Goal: Entertainment & Leisure: Consume media (video, audio)

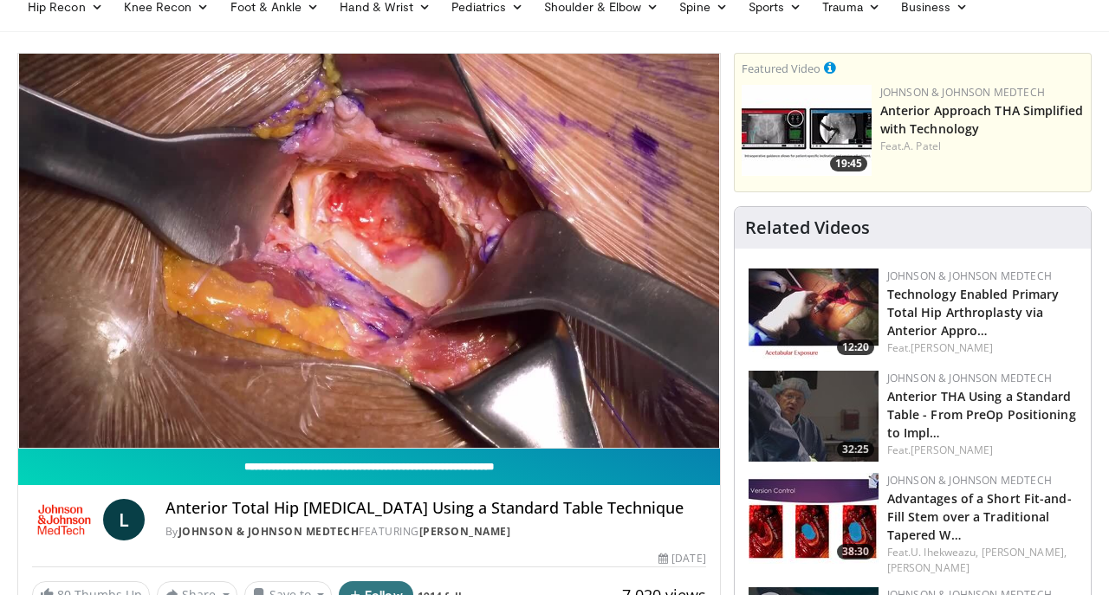
scroll to position [68, 0]
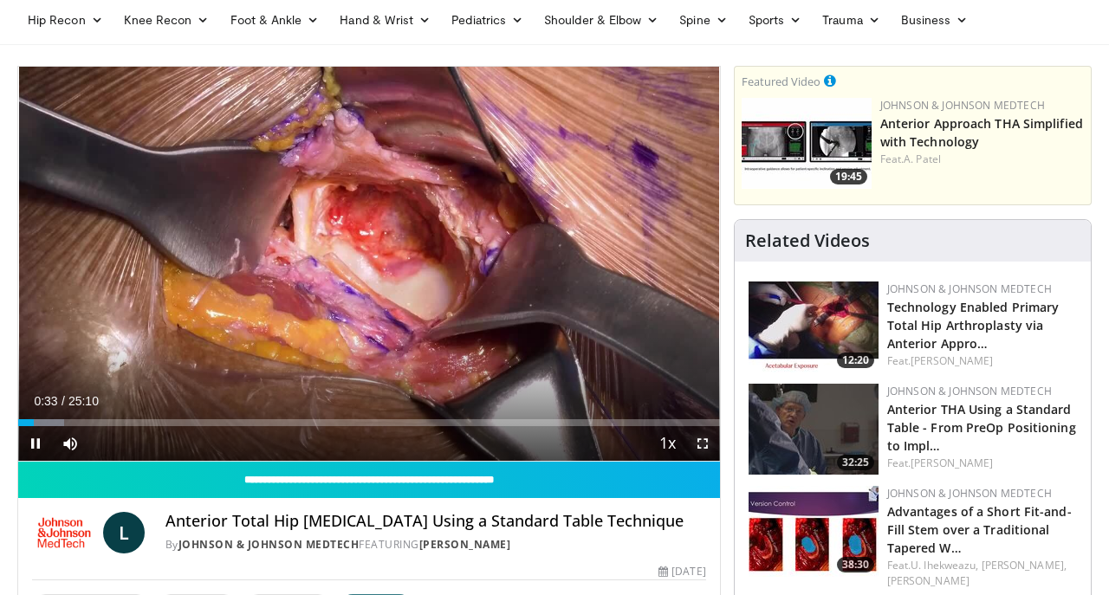
click at [699, 441] on span "Video Player" at bounding box center [702, 443] width 35 height 35
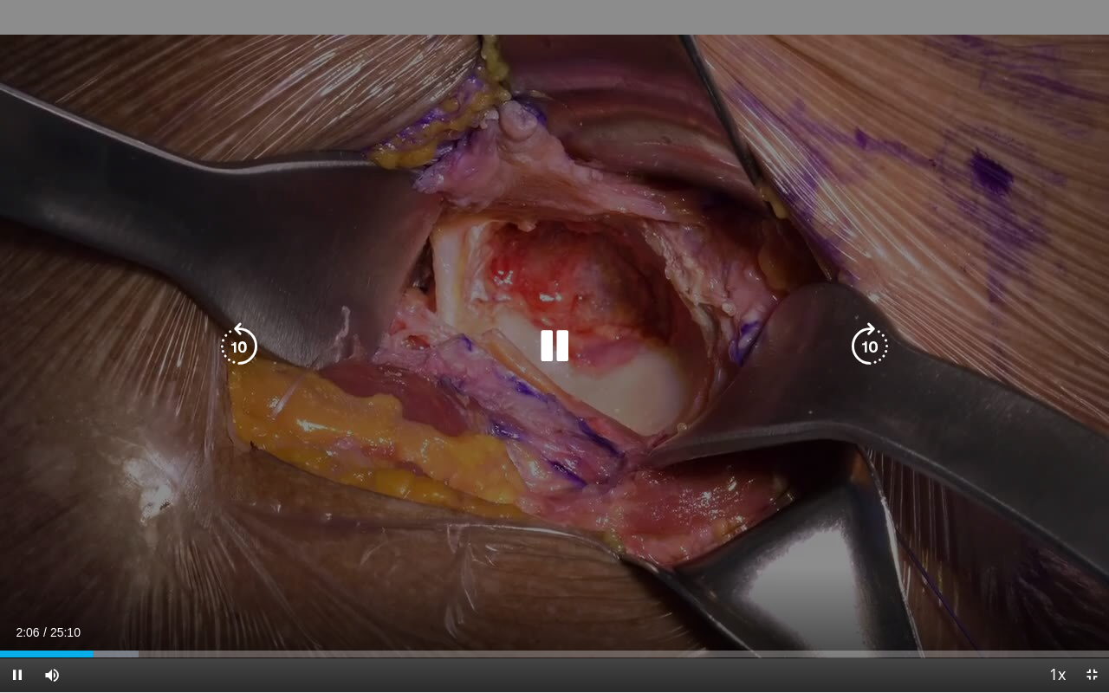
click at [556, 353] on icon "Video Player" at bounding box center [554, 346] width 49 height 49
click at [549, 347] on icon "Video Player" at bounding box center [554, 346] width 49 height 49
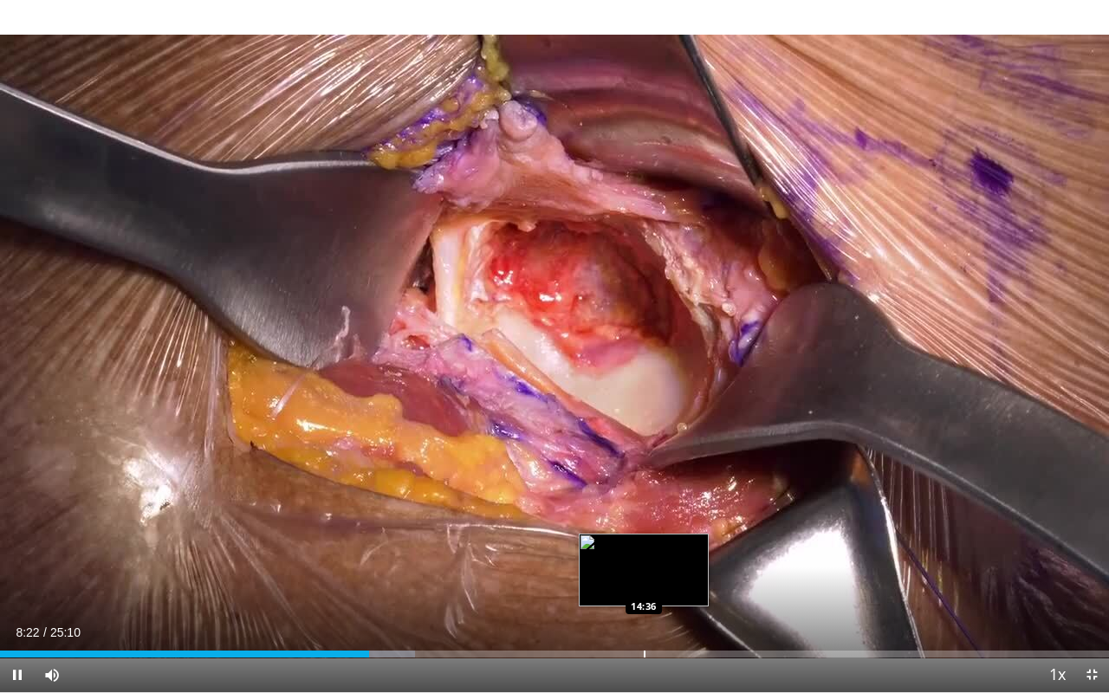
click at [644, 594] on div "Loaded : 37.43% 08:22 14:36" at bounding box center [554, 649] width 1109 height 16
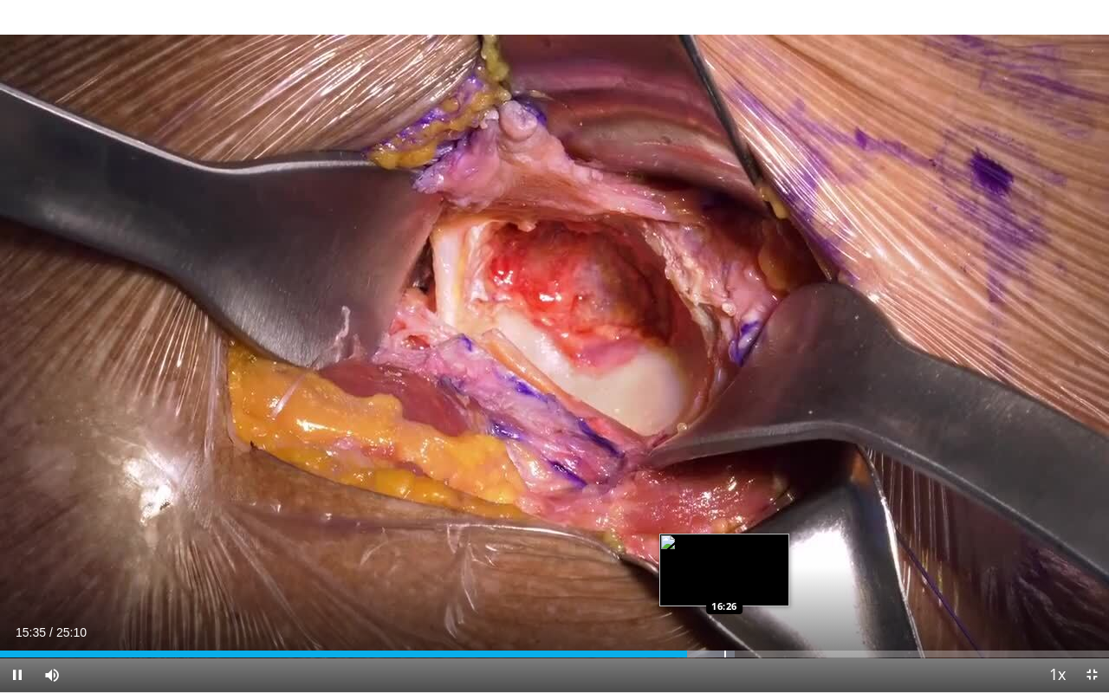
click at [723, 594] on div "Loaded : 66.26% 15:35 16:26" at bounding box center [554, 649] width 1109 height 16
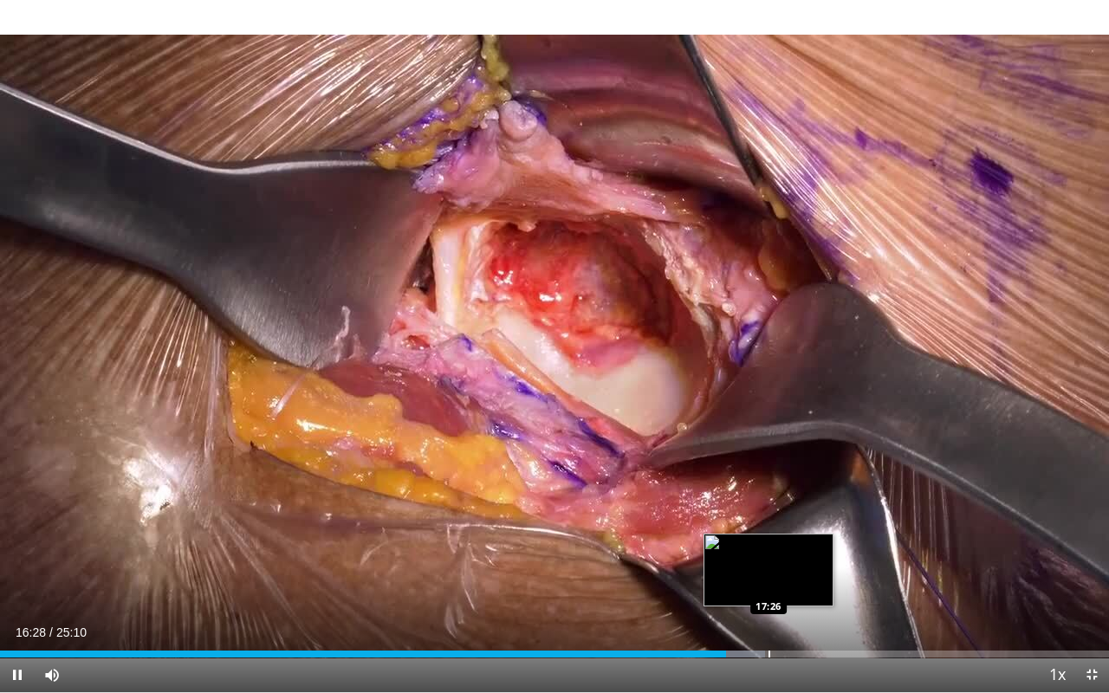
click at [768, 594] on div "Progress Bar" at bounding box center [769, 654] width 2 height 7
click at [754, 594] on div "Progress Bar" at bounding box center [755, 654] width 2 height 7
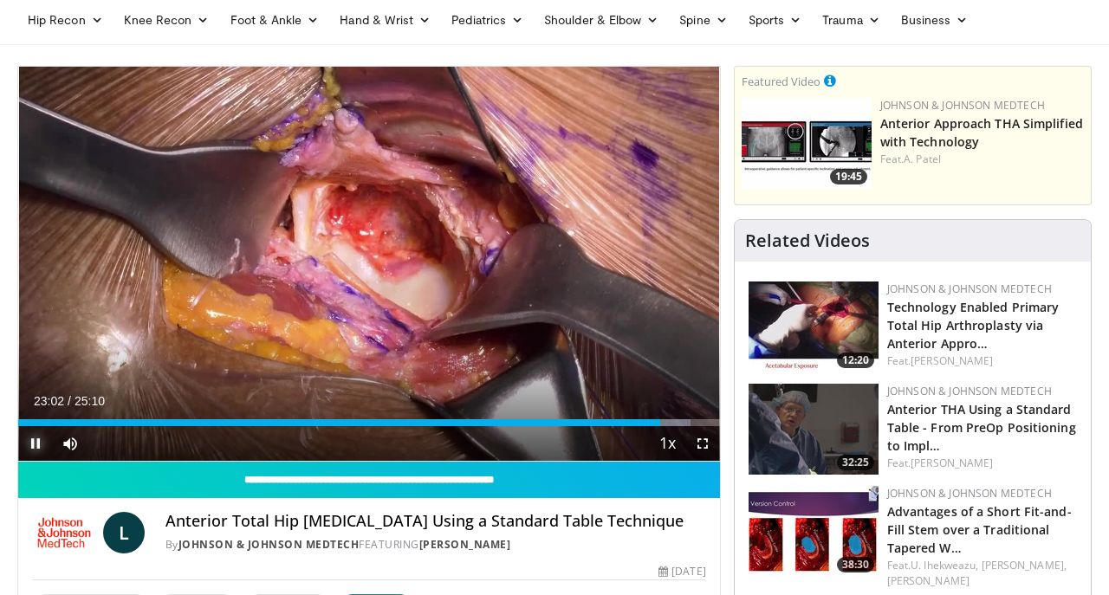
click at [42, 443] on span "Video Player" at bounding box center [35, 443] width 35 height 35
